Goal: Navigation & Orientation: Find specific page/section

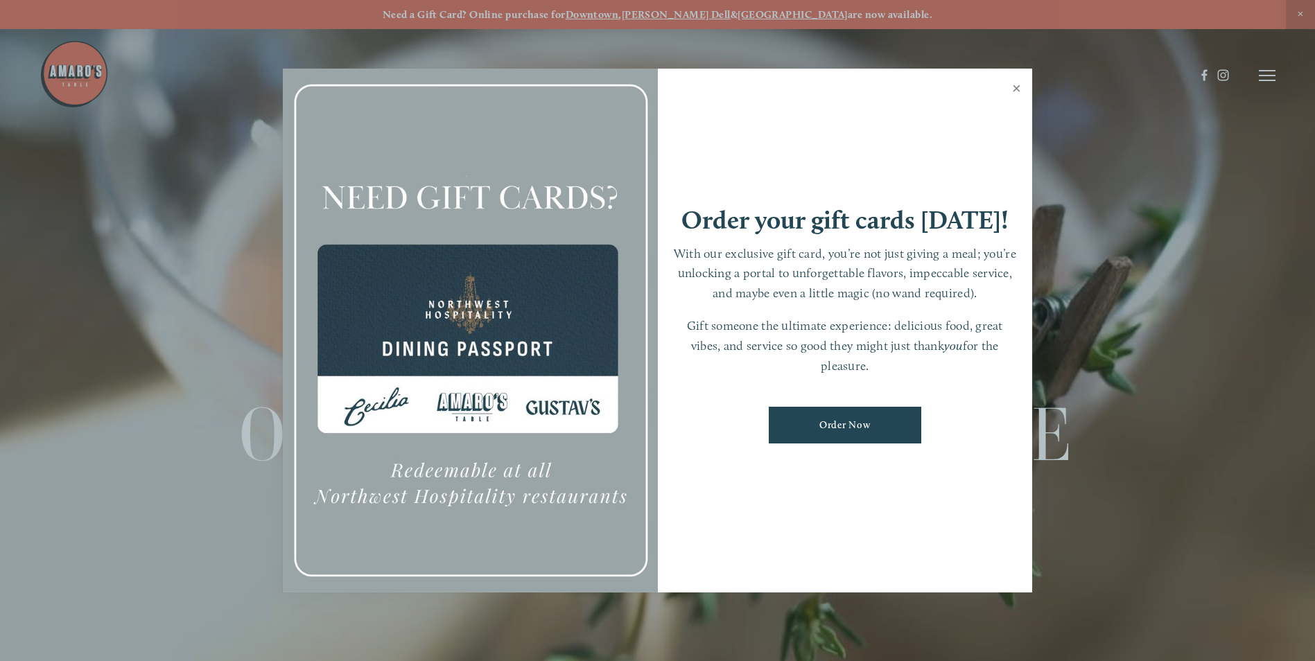
click at [1019, 89] on link "Close" at bounding box center [1016, 90] width 27 height 39
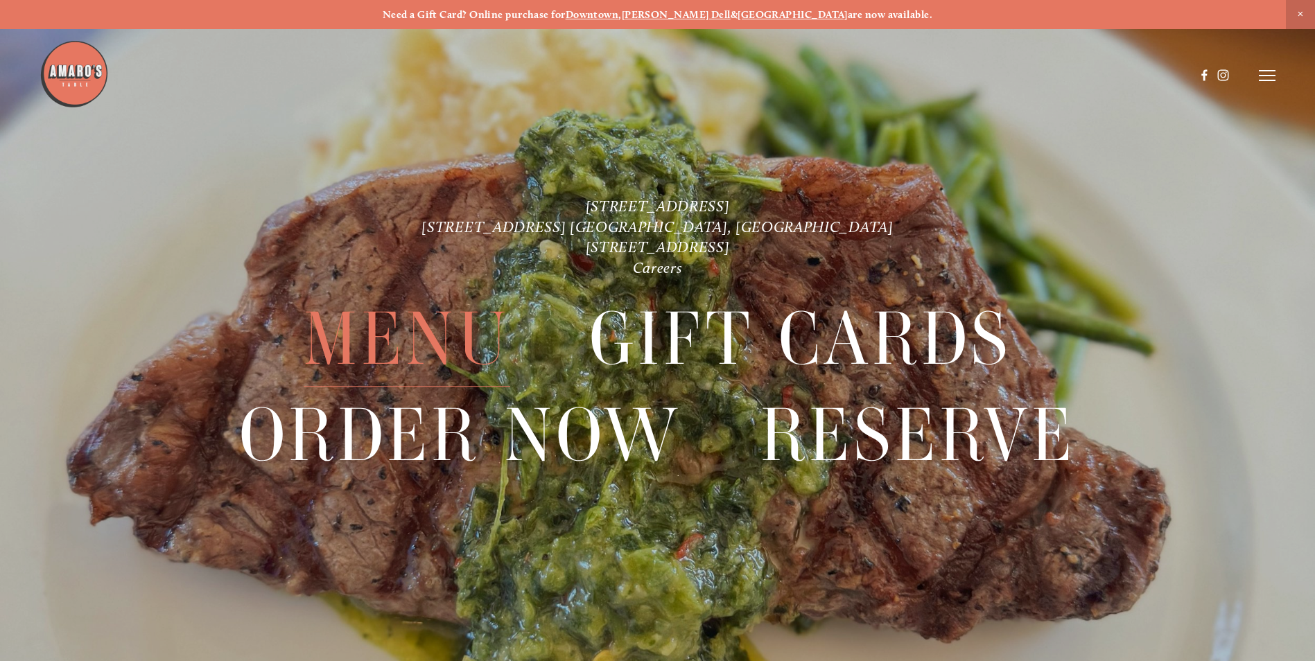
click at [442, 347] on span "Menu" at bounding box center [407, 339] width 207 height 95
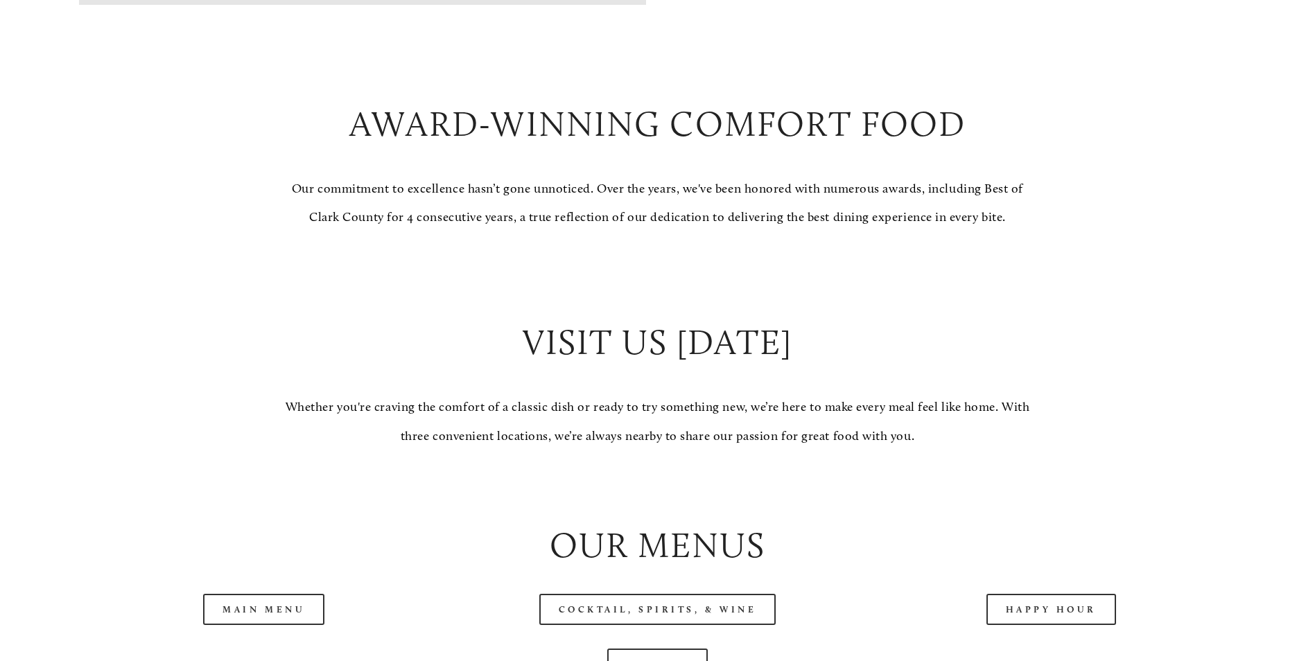
scroll to position [1317, 0]
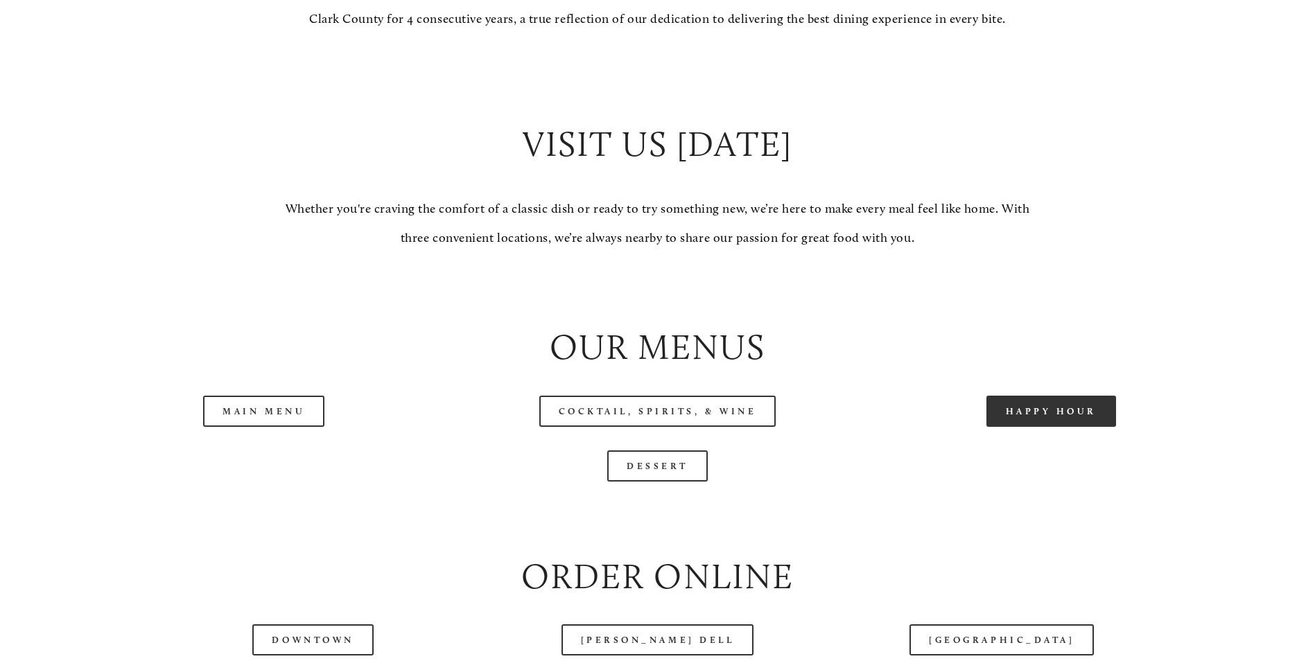
click at [1093, 427] on link "Happy Hour" at bounding box center [1052, 411] width 130 height 31
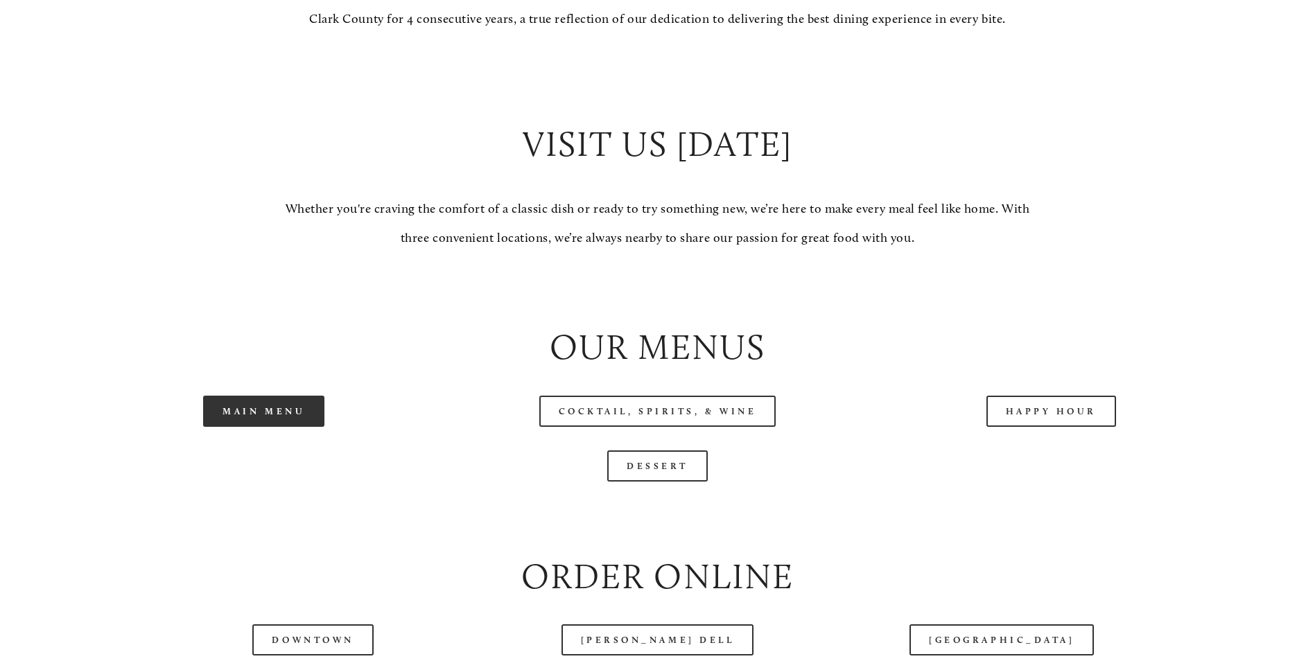
click at [273, 427] on link "Main Menu" at bounding box center [263, 411] width 121 height 31
